Goal: Task Accomplishment & Management: Use online tool/utility

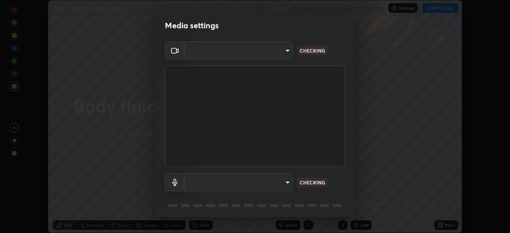
scroll to position [28, 0]
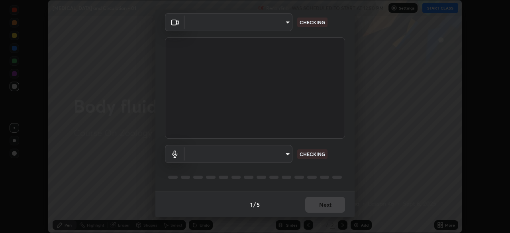
type input "8e51ced37930e971e34d94304a72bdf124377ca82fa83f25b6b4e34e328f1921"
type input "default"
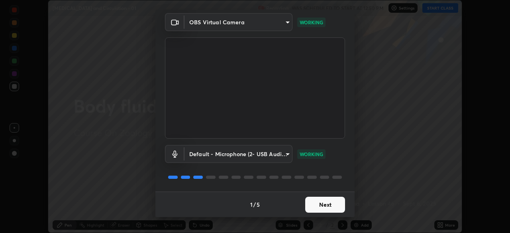
click at [313, 204] on button "Next" at bounding box center [325, 205] width 40 height 16
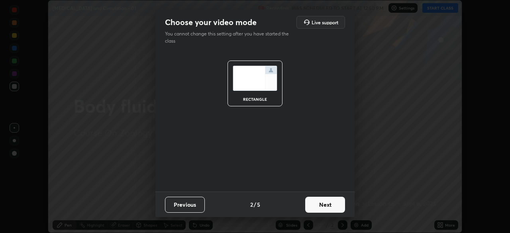
scroll to position [0, 0]
click at [315, 206] on button "Next" at bounding box center [325, 205] width 40 height 16
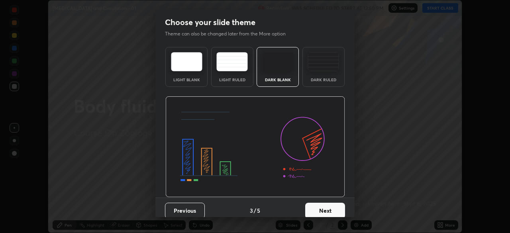
click at [316, 208] on button "Next" at bounding box center [325, 211] width 40 height 16
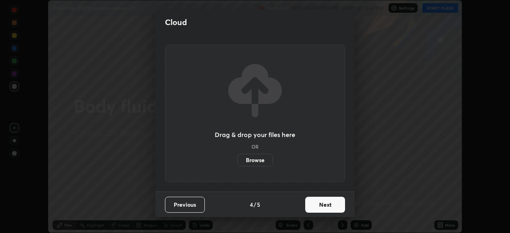
click at [258, 158] on label "Browse" at bounding box center [254, 160] width 35 height 13
click at [237, 158] on input "Browse" at bounding box center [237, 160] width 0 height 13
click at [255, 157] on label "Browse" at bounding box center [254, 160] width 35 height 13
click at [237, 157] on input "Browse" at bounding box center [237, 160] width 0 height 13
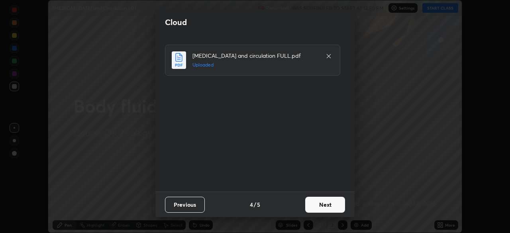
click at [324, 204] on button "Next" at bounding box center [325, 205] width 40 height 16
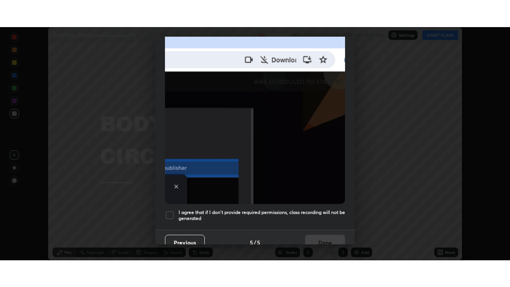
scroll to position [191, 0]
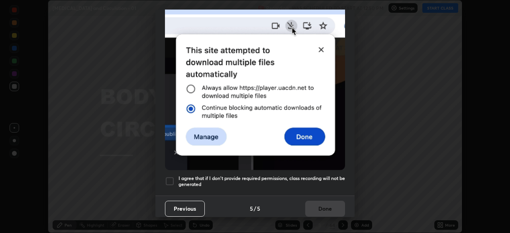
click at [170, 177] on div at bounding box center [170, 181] width 10 height 10
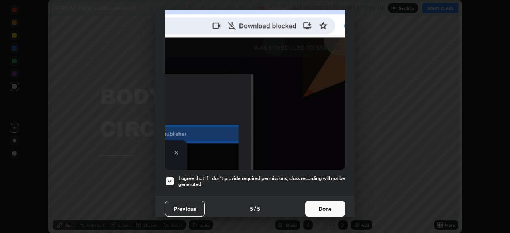
click at [321, 201] on button "Done" at bounding box center [325, 209] width 40 height 16
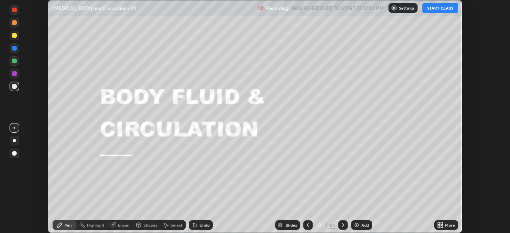
click at [431, 10] on button "START CLASS" at bounding box center [440, 8] width 36 height 10
click at [434, 220] on div "More" at bounding box center [446, 225] width 24 height 16
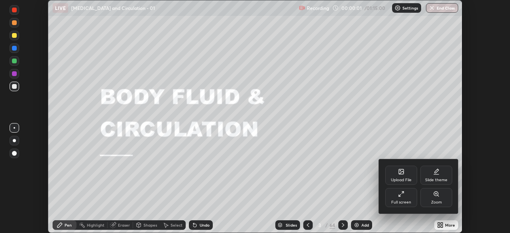
click at [399, 198] on div "Full screen" at bounding box center [401, 197] width 32 height 19
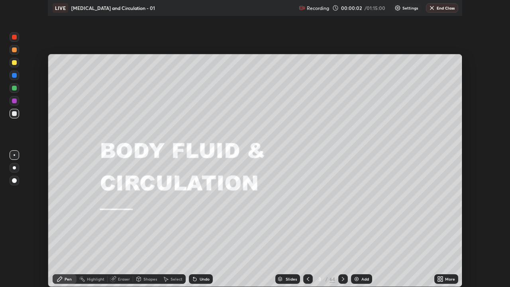
scroll to position [287, 510]
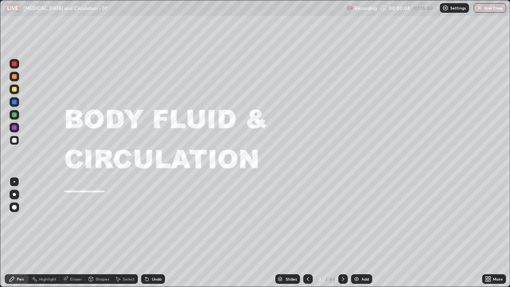
click at [14, 90] on div at bounding box center [14, 89] width 5 height 5
click at [342, 233] on icon at bounding box center [343, 279] width 6 height 6
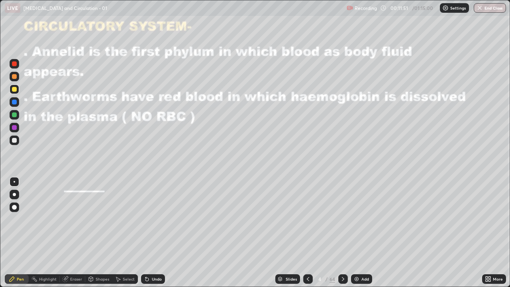
click at [14, 88] on div at bounding box center [14, 89] width 5 height 5
click at [16, 90] on div at bounding box center [14, 89] width 5 height 5
click at [149, 233] on div "Undo" at bounding box center [153, 279] width 24 height 10
click at [157, 233] on div "Undo" at bounding box center [157, 279] width 10 height 4
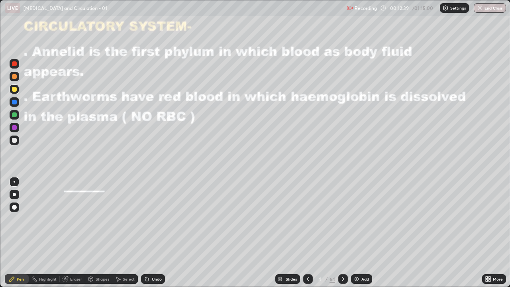
click at [154, 233] on div "Undo" at bounding box center [153, 279] width 24 height 10
click at [15, 127] on div at bounding box center [14, 127] width 5 height 5
click at [155, 233] on div "Undo" at bounding box center [157, 279] width 10 height 4
click at [15, 140] on div at bounding box center [14, 140] width 5 height 5
click at [342, 233] on icon at bounding box center [343, 279] width 6 height 6
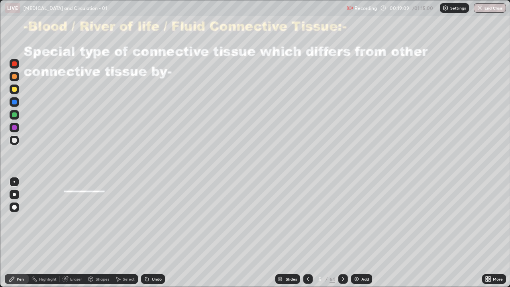
click at [14, 136] on div at bounding box center [15, 140] width 10 height 10
click at [13, 89] on div at bounding box center [14, 89] width 5 height 5
click at [347, 96] on button "Undo" at bounding box center [336, 101] width 23 height 10
click at [15, 139] on div at bounding box center [14, 140] width 5 height 5
click at [16, 86] on div at bounding box center [15, 89] width 10 height 10
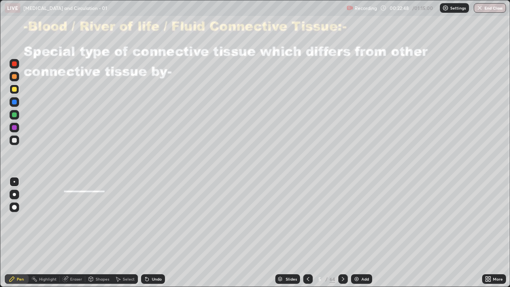
click at [15, 126] on div at bounding box center [14, 127] width 5 height 5
click at [15, 115] on div at bounding box center [14, 114] width 5 height 5
click at [13, 89] on div at bounding box center [14, 89] width 5 height 5
click at [15, 140] on div at bounding box center [14, 140] width 5 height 5
click at [156, 233] on div "Undo" at bounding box center [157, 279] width 10 height 4
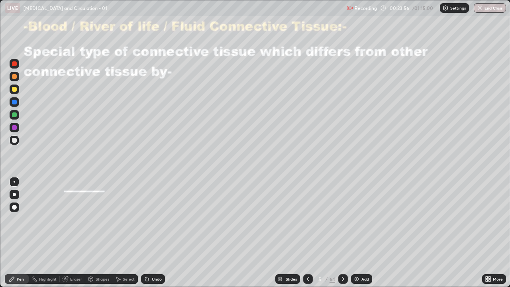
click at [157, 233] on div "Undo" at bounding box center [153, 279] width 24 height 10
click at [153, 233] on div "Undo" at bounding box center [153, 279] width 24 height 10
click at [69, 233] on div "Eraser" at bounding box center [72, 279] width 25 height 10
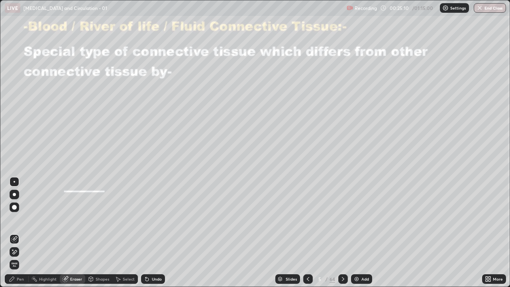
click at [17, 233] on div "Pen" at bounding box center [20, 279] width 7 height 4
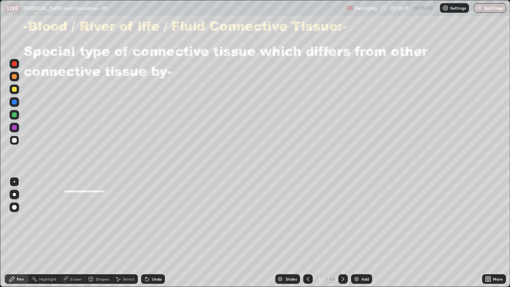
click at [19, 141] on div at bounding box center [15, 140] width 10 height 10
click at [72, 233] on div "Eraser" at bounding box center [72, 279] width 25 height 10
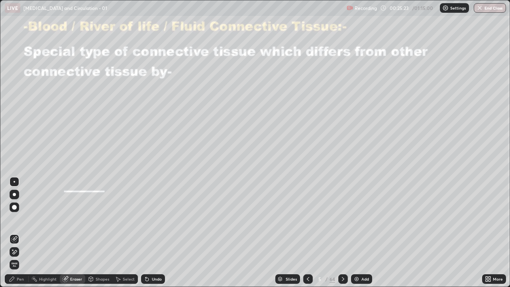
click at [16, 233] on div "Pen" at bounding box center [17, 279] width 24 height 10
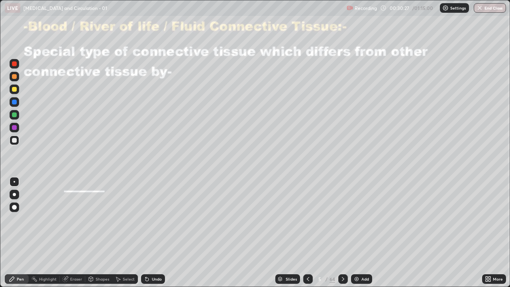
click at [338, 233] on div at bounding box center [343, 279] width 10 height 10
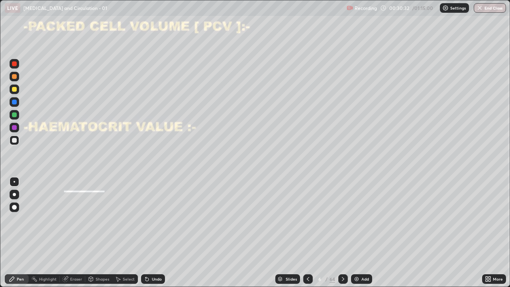
click at [15, 139] on div at bounding box center [14, 140] width 5 height 5
click at [157, 233] on div "Undo" at bounding box center [157, 279] width 10 height 4
click at [13, 88] on div at bounding box center [14, 89] width 5 height 5
click at [154, 233] on div "Undo" at bounding box center [157, 279] width 10 height 4
click at [150, 233] on div "Undo" at bounding box center [153, 279] width 24 height 10
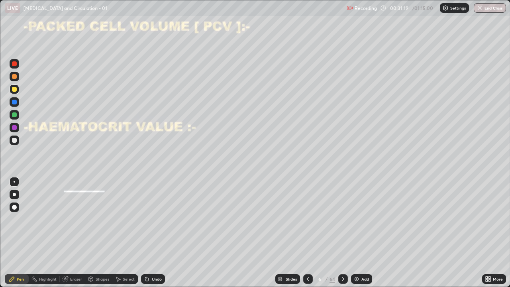
click at [149, 233] on icon at bounding box center [147, 279] width 6 height 6
click at [146, 233] on icon at bounding box center [146, 279] width 3 height 3
click at [144, 233] on icon at bounding box center [147, 279] width 6 height 6
click at [145, 233] on icon at bounding box center [146, 279] width 3 height 3
click at [141, 233] on div "Undo" at bounding box center [153, 279] width 24 height 10
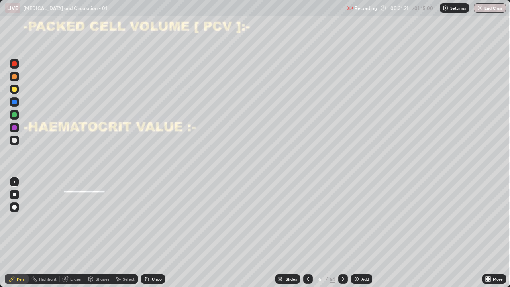
click at [142, 233] on div "Undo" at bounding box center [153, 279] width 24 height 10
click at [135, 233] on div "Select" at bounding box center [124, 279] width 25 height 10
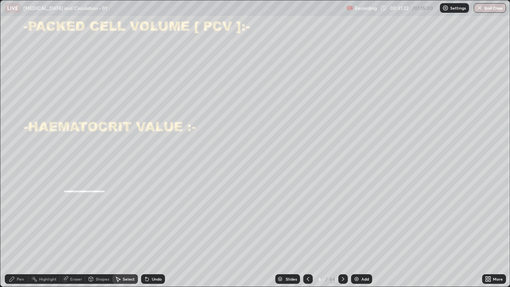
click at [145, 233] on icon at bounding box center [145, 277] width 1 height 1
click at [22, 233] on div "Pen" at bounding box center [20, 279] width 7 height 4
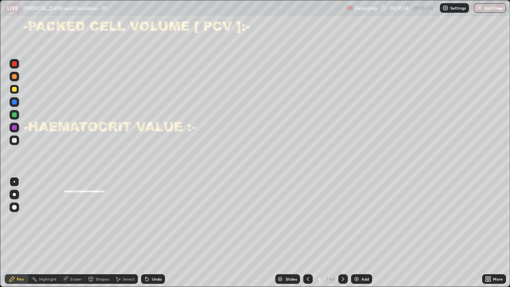
click at [14, 102] on div at bounding box center [14, 102] width 5 height 5
click at [15, 138] on div at bounding box center [14, 140] width 5 height 5
click at [14, 140] on div at bounding box center [14, 140] width 5 height 5
click at [342, 233] on icon at bounding box center [343, 279] width 6 height 6
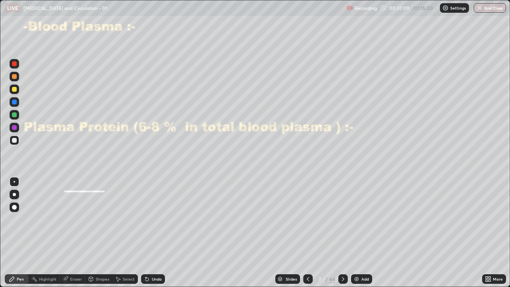
click at [14, 90] on div at bounding box center [14, 89] width 5 height 5
click at [15, 76] on div at bounding box center [14, 76] width 5 height 5
click at [14, 88] on div at bounding box center [14, 89] width 5 height 5
click at [153, 233] on div "Undo" at bounding box center [153, 279] width 24 height 10
click at [152, 233] on div "Undo" at bounding box center [153, 279] width 24 height 10
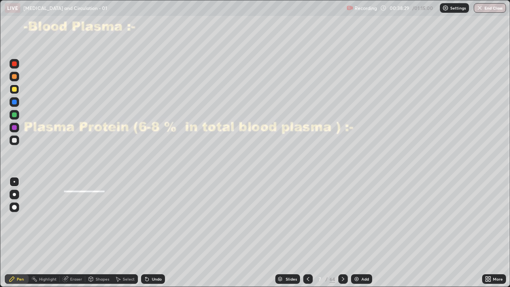
click at [153, 233] on div "Undo" at bounding box center [153, 279] width 24 height 10
click at [12, 141] on div at bounding box center [14, 140] width 5 height 5
click at [73, 233] on div "Eraser" at bounding box center [72, 279] width 25 height 10
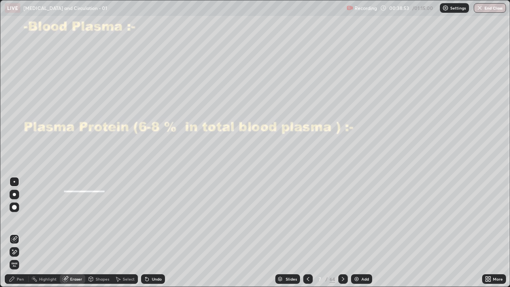
click at [16, 233] on div "Pen" at bounding box center [17, 279] width 24 height 10
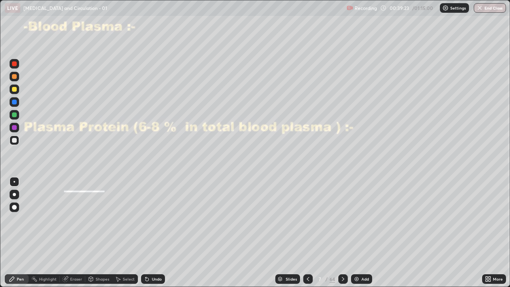
click at [152, 233] on div "Undo" at bounding box center [157, 279] width 10 height 4
click at [153, 233] on div "Undo" at bounding box center [157, 279] width 10 height 4
click at [146, 233] on icon at bounding box center [146, 279] width 3 height 3
click at [14, 127] on div at bounding box center [14, 127] width 5 height 5
click at [342, 233] on icon at bounding box center [343, 279] width 6 height 6
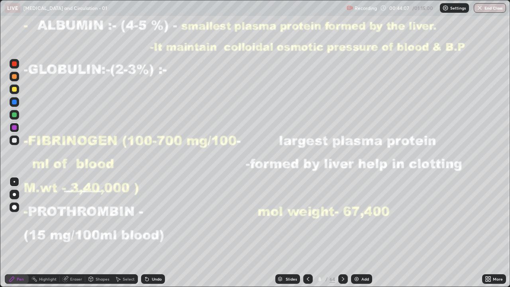
click at [358, 233] on img at bounding box center [356, 279] width 6 height 6
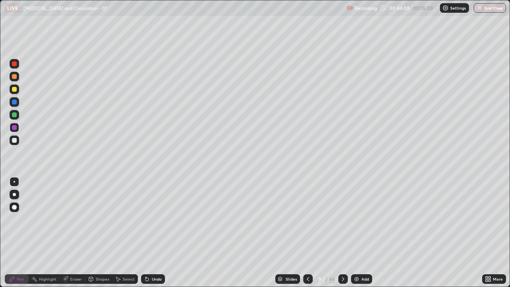
click at [308, 233] on icon at bounding box center [308, 279] width 6 height 6
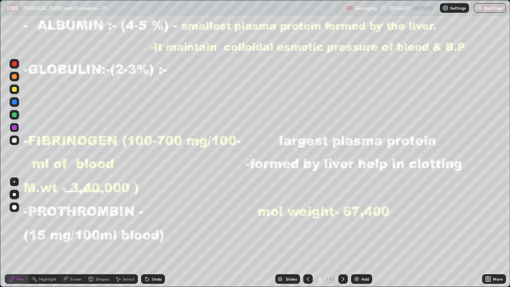
click at [342, 233] on icon at bounding box center [343, 279] width 2 height 4
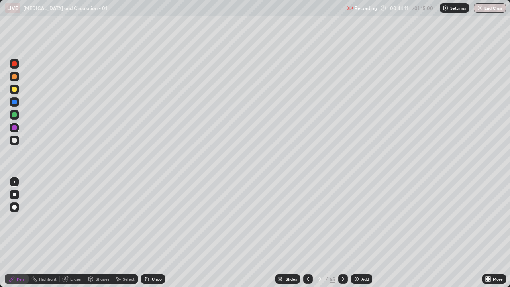
click at [15, 78] on div at bounding box center [14, 76] width 5 height 5
click at [306, 233] on icon at bounding box center [308, 279] width 6 height 6
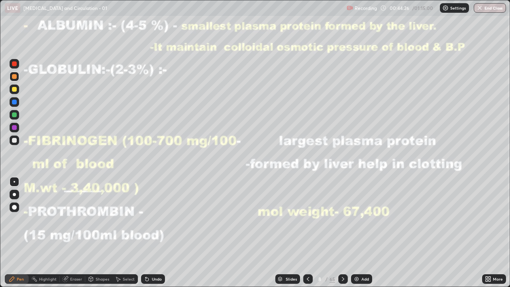
click at [342, 233] on icon at bounding box center [343, 279] width 2 height 4
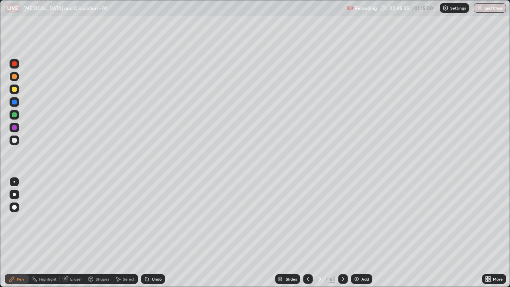
click at [308, 233] on icon at bounding box center [308, 279] width 6 height 6
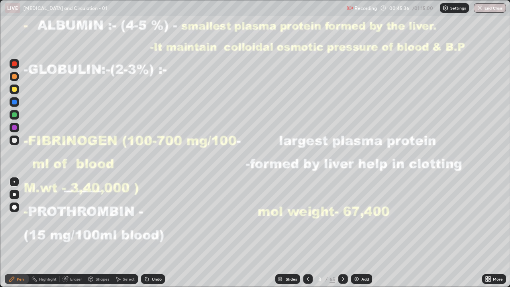
click at [306, 233] on icon at bounding box center [308, 279] width 6 height 6
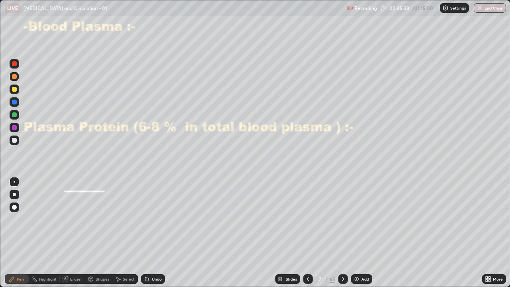
click at [342, 233] on icon at bounding box center [343, 279] width 6 height 6
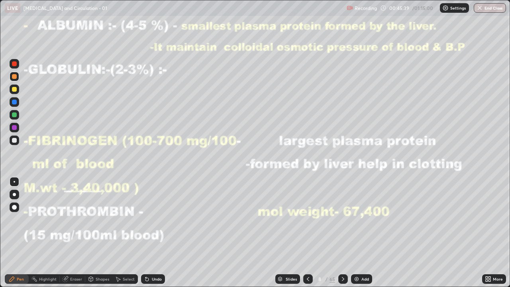
click at [343, 233] on icon at bounding box center [343, 279] width 2 height 4
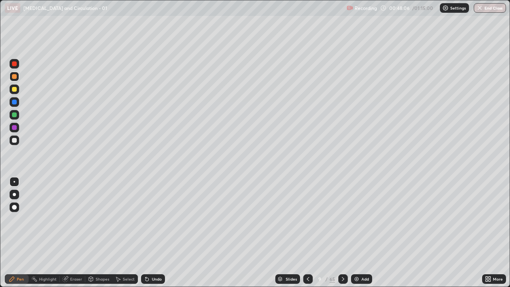
click at [307, 233] on div at bounding box center [308, 279] width 10 height 10
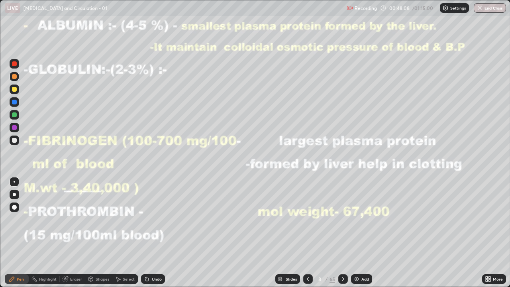
click at [13, 88] on div at bounding box center [14, 89] width 5 height 5
click at [156, 233] on div "Undo" at bounding box center [153, 279] width 24 height 10
click at [341, 233] on icon at bounding box center [343, 279] width 6 height 6
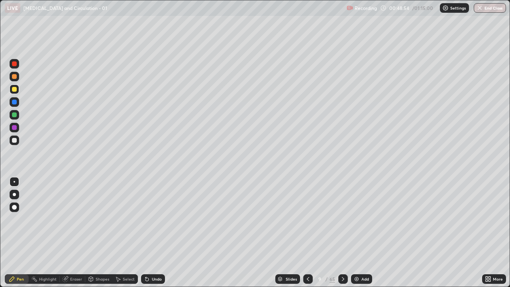
click at [306, 233] on icon at bounding box center [308, 279] width 6 height 6
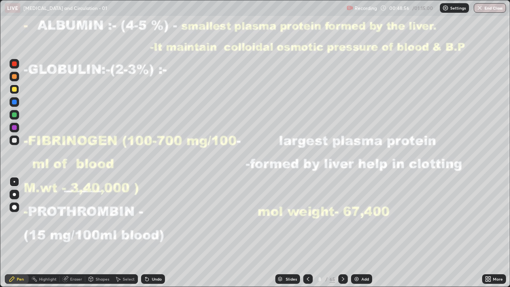
click at [340, 233] on div at bounding box center [343, 279] width 10 height 16
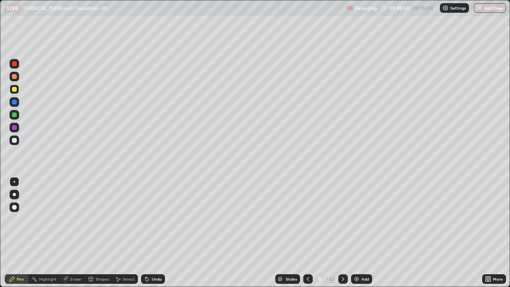
click at [74, 233] on div "Eraser" at bounding box center [76, 279] width 12 height 4
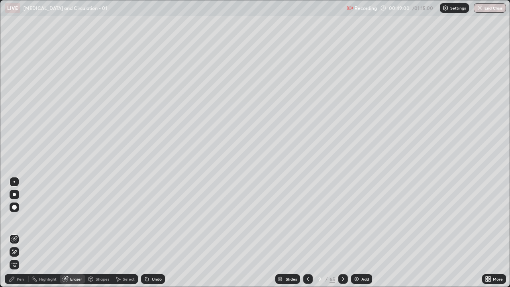
click at [18, 233] on div "Pen" at bounding box center [17, 279] width 24 height 10
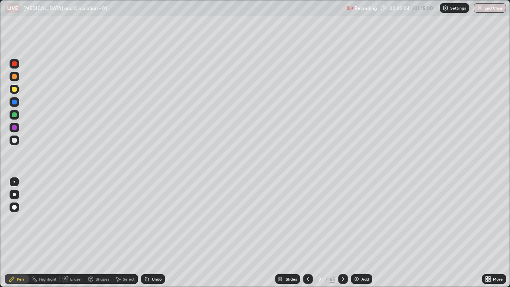
click at [307, 233] on icon at bounding box center [308, 279] width 6 height 6
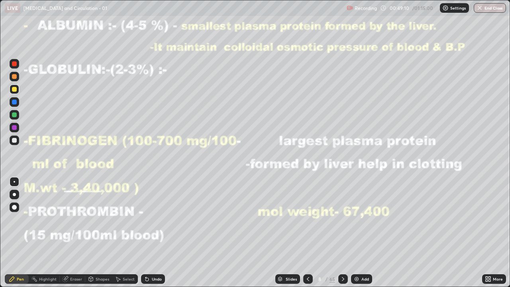
click at [156, 233] on div "Undo" at bounding box center [153, 279] width 24 height 10
click at [156, 233] on div "Undo" at bounding box center [157, 279] width 10 height 4
click at [154, 233] on div "Undo" at bounding box center [157, 279] width 10 height 4
click at [16, 114] on div at bounding box center [14, 114] width 5 height 5
click at [155, 233] on div "Undo" at bounding box center [157, 279] width 10 height 4
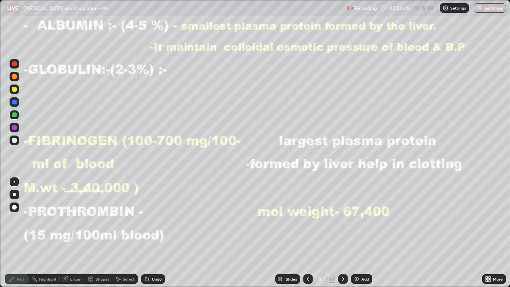
click at [14, 139] on div at bounding box center [14, 140] width 5 height 5
click at [303, 233] on div at bounding box center [308, 279] width 10 height 10
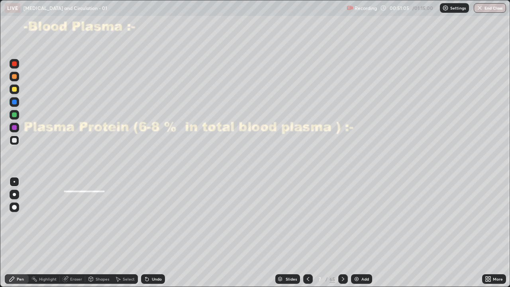
click at [340, 233] on icon at bounding box center [343, 279] width 6 height 6
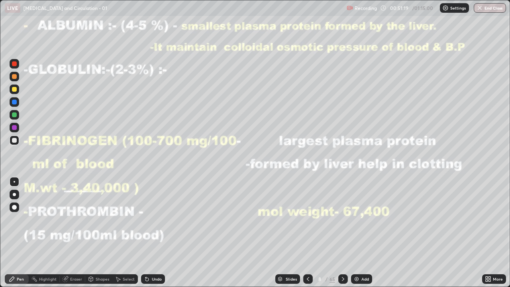
click at [155, 233] on div "Undo" at bounding box center [157, 279] width 10 height 4
click at [17, 127] on div at bounding box center [15, 128] width 10 height 10
click at [341, 233] on icon at bounding box center [343, 279] width 6 height 6
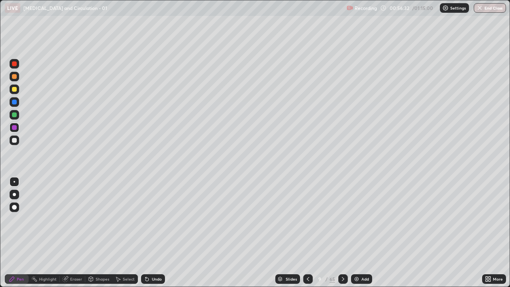
click at [342, 233] on icon at bounding box center [343, 279] width 6 height 6
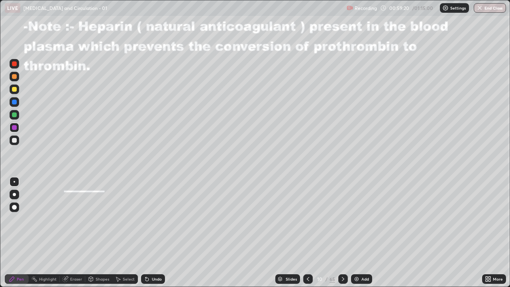
click at [344, 233] on icon at bounding box center [343, 279] width 6 height 6
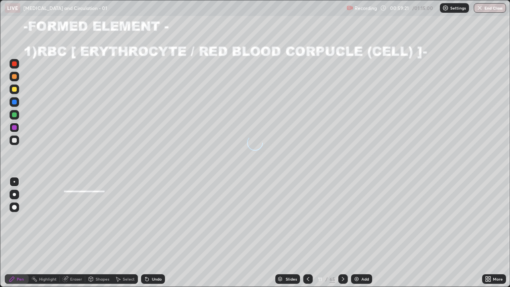
click at [305, 233] on div at bounding box center [308, 279] width 10 height 10
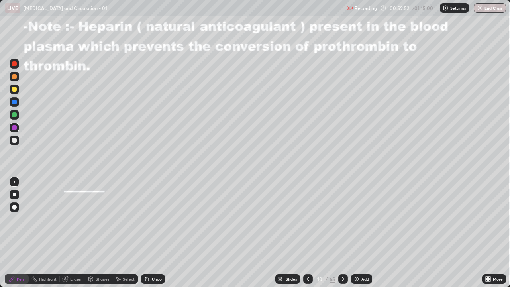
click at [342, 233] on icon at bounding box center [343, 279] width 6 height 6
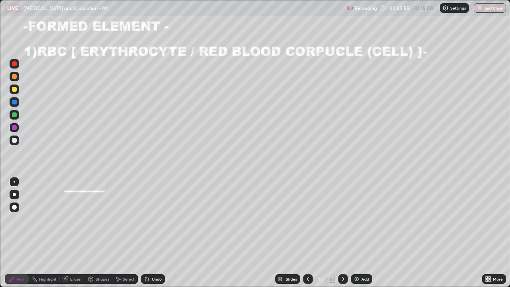
click at [15, 75] on div at bounding box center [14, 76] width 5 height 5
click at [248, 15] on div "LIVE [MEDICAL_DATA] and Circulation - 01" at bounding box center [174, 8] width 339 height 16
click at [14, 90] on div at bounding box center [14, 89] width 5 height 5
click at [15, 115] on div at bounding box center [14, 114] width 5 height 5
click at [155, 233] on div "Undo" at bounding box center [157, 279] width 10 height 4
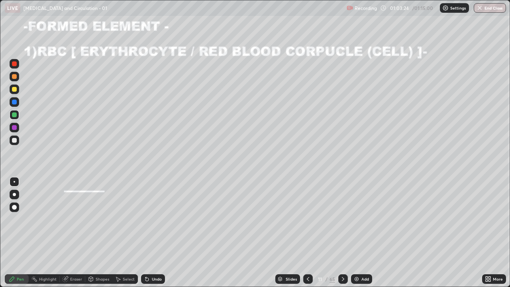
click at [12, 141] on div at bounding box center [14, 140] width 5 height 5
click at [73, 233] on div "Eraser" at bounding box center [72, 279] width 25 height 10
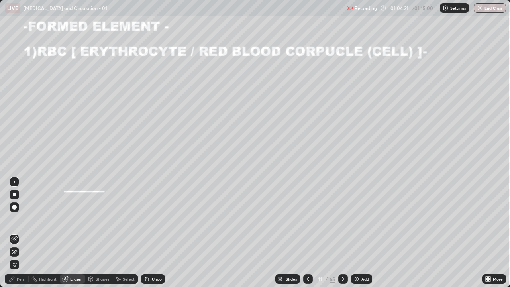
click at [23, 233] on div "Pen" at bounding box center [17, 279] width 24 height 10
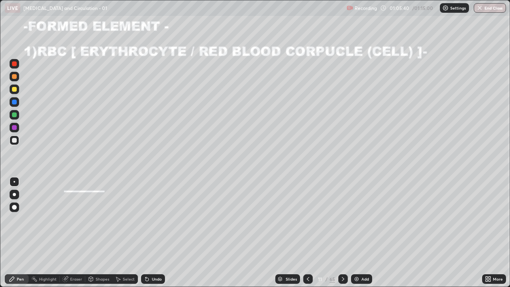
click at [74, 233] on div "Eraser" at bounding box center [76, 279] width 12 height 4
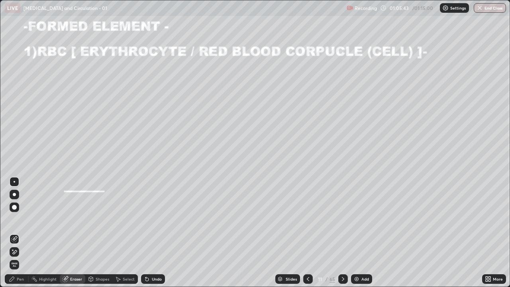
click at [19, 233] on div "Pen" at bounding box center [17, 279] width 24 height 10
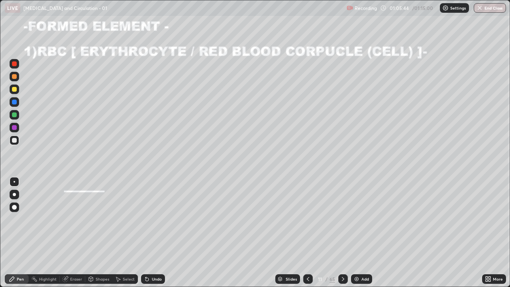
click at [16, 128] on div at bounding box center [14, 127] width 5 height 5
click at [23, 233] on div "Pen" at bounding box center [20, 279] width 7 height 4
click at [16, 140] on div at bounding box center [14, 140] width 5 height 5
click at [148, 233] on icon at bounding box center [147, 279] width 6 height 6
click at [145, 233] on icon at bounding box center [146, 279] width 3 height 3
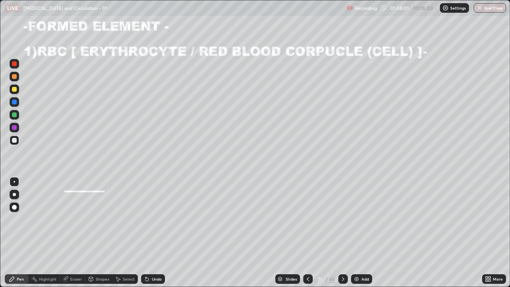
click at [14, 127] on div at bounding box center [14, 127] width 5 height 5
click at [155, 233] on div "Undo" at bounding box center [157, 279] width 10 height 4
click at [152, 233] on div "Undo" at bounding box center [157, 279] width 10 height 4
click at [153, 233] on div "Undo" at bounding box center [157, 279] width 10 height 4
click at [489, 10] on button "End Class" at bounding box center [489, 8] width 31 height 10
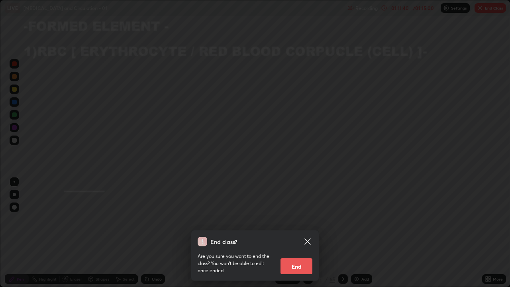
click at [332, 221] on div "End class? Are you sure you want to end the class? You won’t be able to edit on…" at bounding box center [255, 143] width 510 height 287
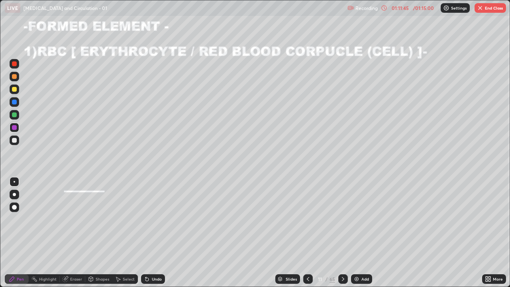
click at [486, 9] on button "End Class" at bounding box center [489, 8] width 31 height 10
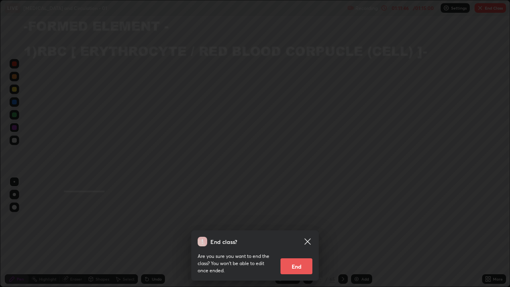
click at [303, 233] on button "End" at bounding box center [296, 266] width 32 height 16
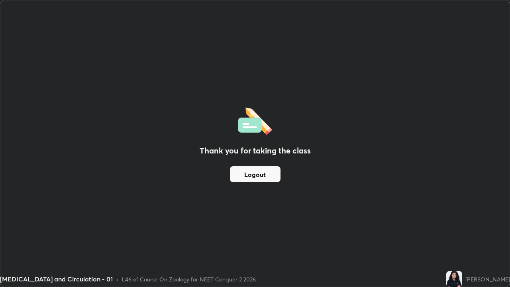
click at [266, 175] on button "Logout" at bounding box center [255, 174] width 51 height 16
